Goal: Task Accomplishment & Management: Complete application form

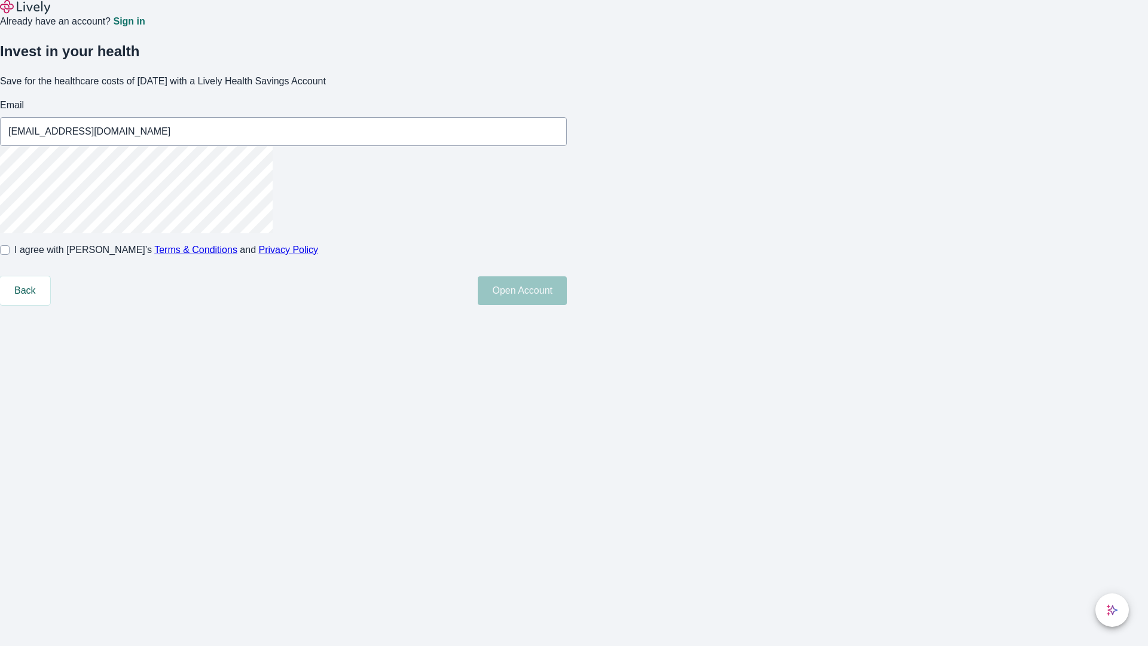
click at [10, 255] on input "I agree with Lively’s Terms & Conditions and Privacy Policy" at bounding box center [5, 250] width 10 height 10
checkbox input "true"
click at [567, 305] on button "Open Account" at bounding box center [522, 290] width 89 height 29
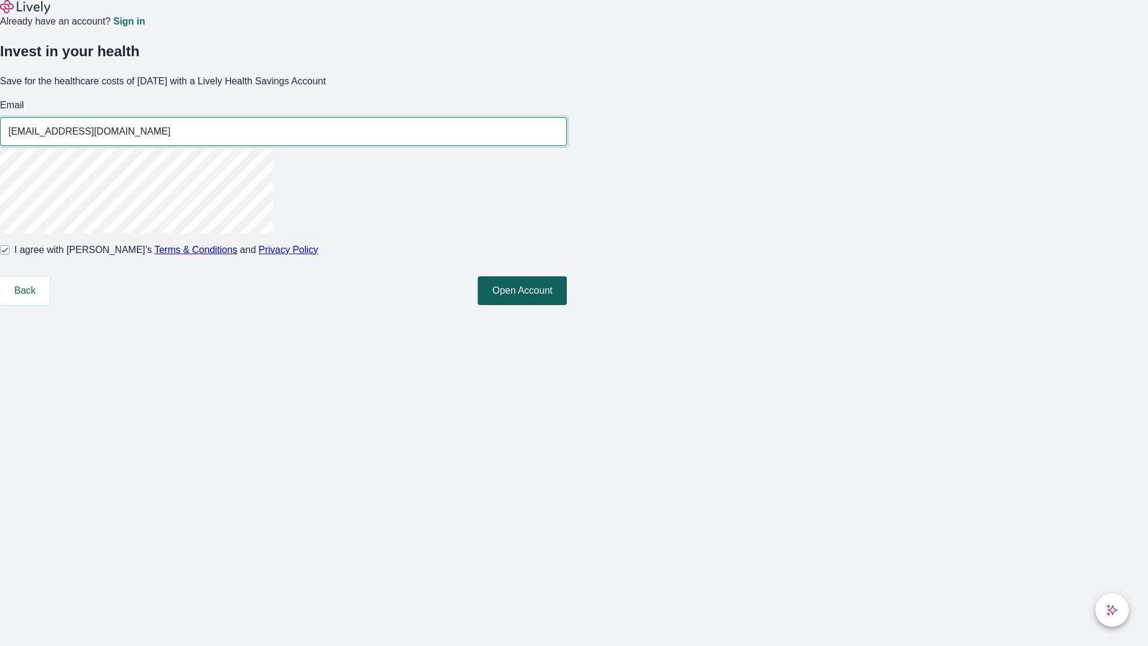
type input "[EMAIL_ADDRESS][DOMAIN_NAME]"
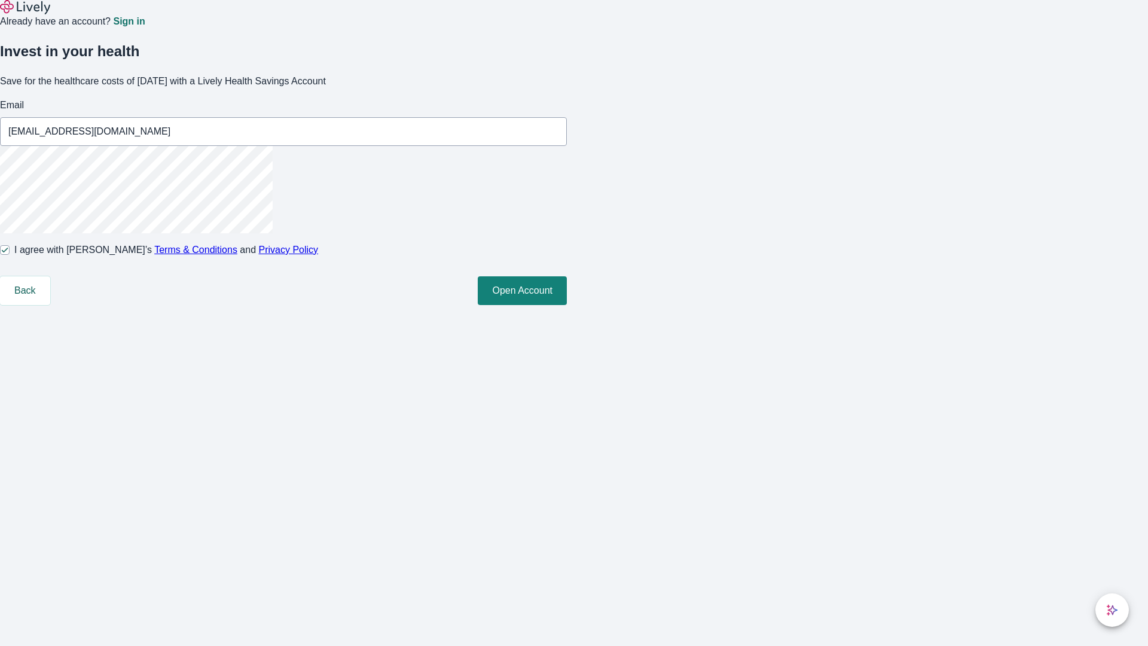
click at [10, 255] on input "I agree with Lively’s Terms & Conditions and Privacy Policy" at bounding box center [5, 250] width 10 height 10
checkbox input "false"
type input "[PERSON_NAME][EMAIL_ADDRESS][DOMAIN_NAME]"
click at [10, 255] on input "I agree with Lively’s Terms & Conditions and Privacy Policy" at bounding box center [5, 250] width 10 height 10
checkbox input "true"
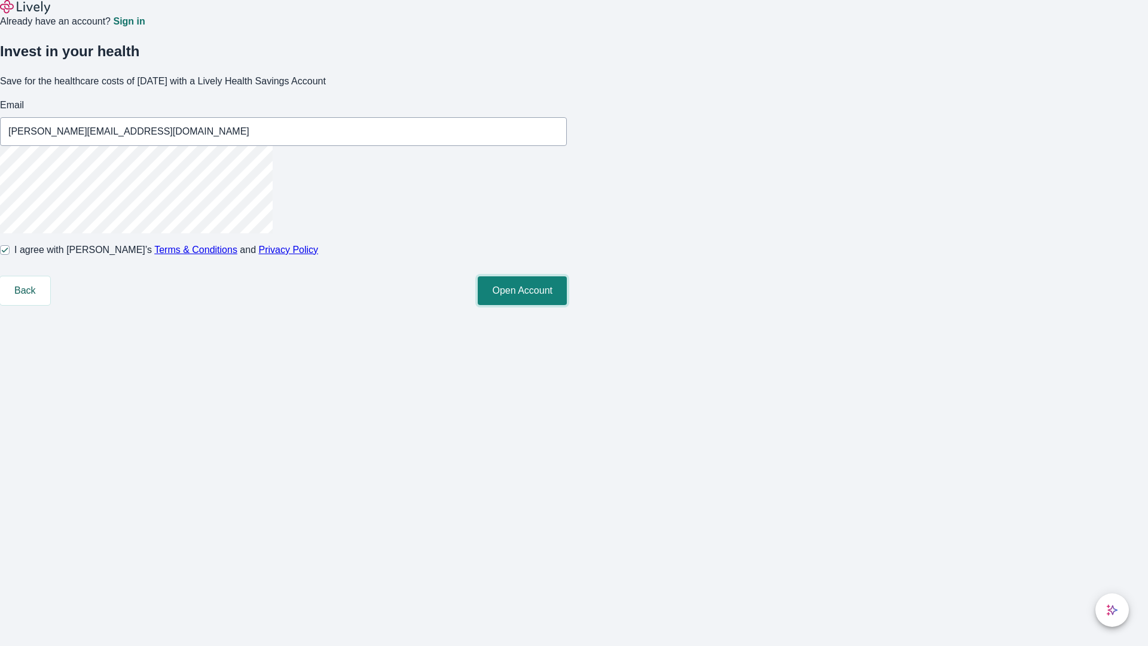
click at [567, 305] on button "Open Account" at bounding box center [522, 290] width 89 height 29
